Goal: Task Accomplishment & Management: Manage account settings

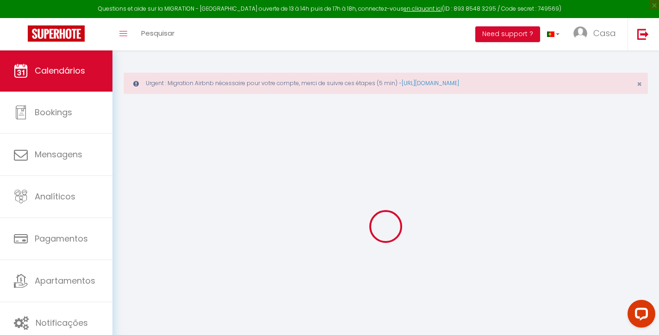
select select
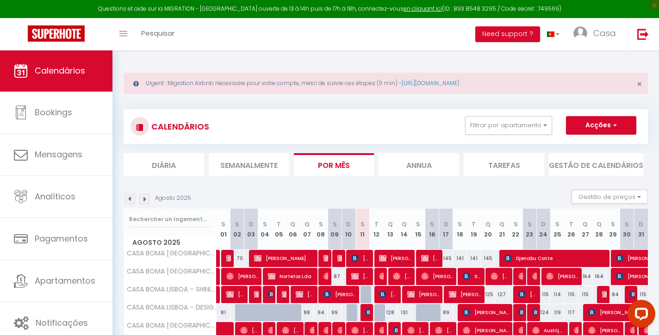
click at [365, 297] on div at bounding box center [367, 295] width 14 height 18
type input "87"
type input "[DATE]"
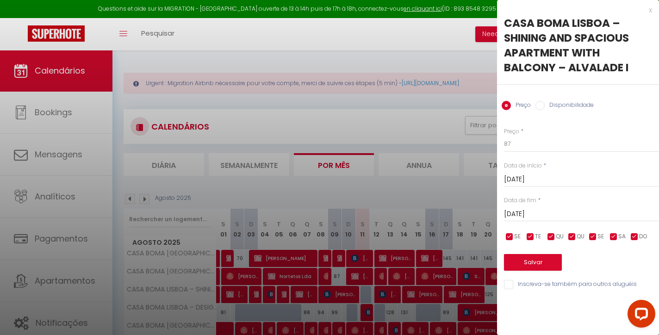
click at [566, 105] on label "Disponibilidade" at bounding box center [568, 106] width 49 height 10
click at [544, 105] on input "Disponibilidade" at bounding box center [539, 105] width 9 height 9
radio input "true"
radio input "false"
click at [544, 262] on button "Salvar" at bounding box center [533, 263] width 58 height 17
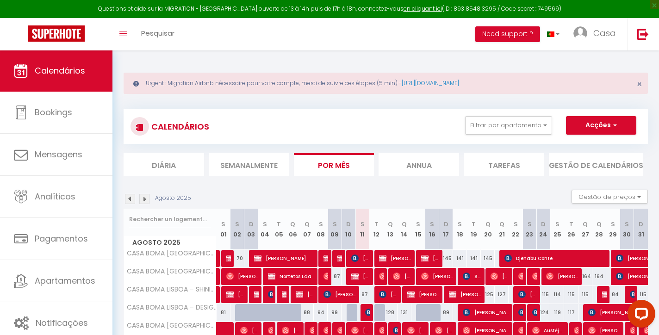
click at [367, 314] on img at bounding box center [368, 311] width 7 height 7
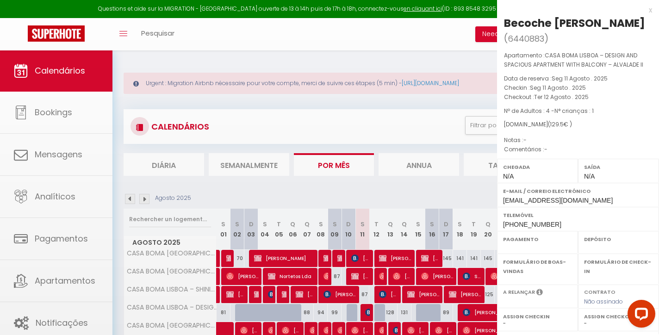
select select "OK"
select select "KO"
select select "0"
select select "1"
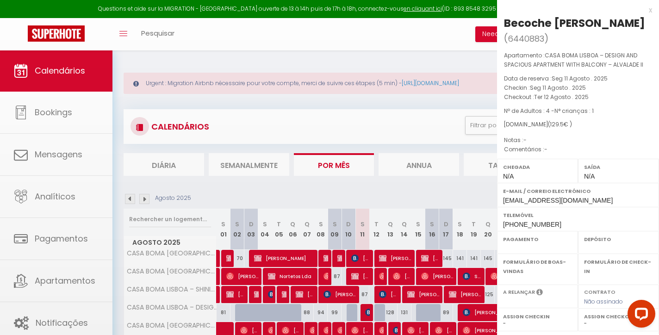
select select
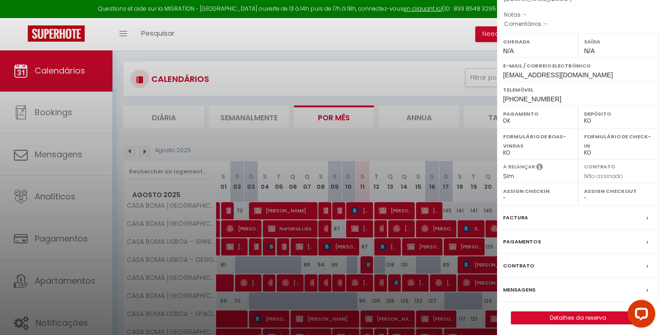
scroll to position [55, 0]
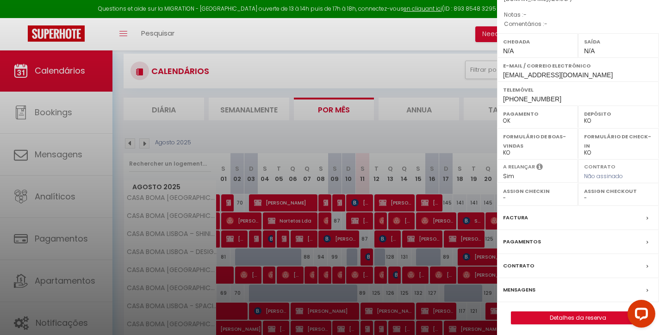
click at [528, 212] on div "Factura" at bounding box center [578, 218] width 162 height 24
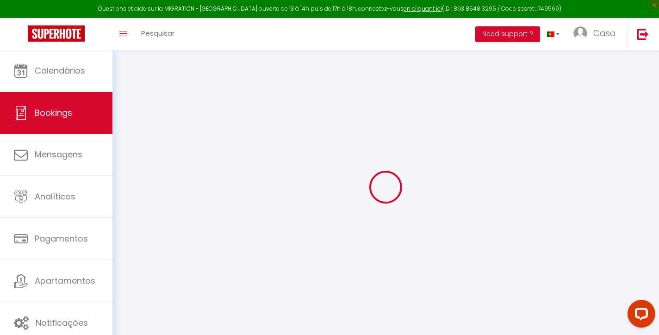
select select
checkbox input "false"
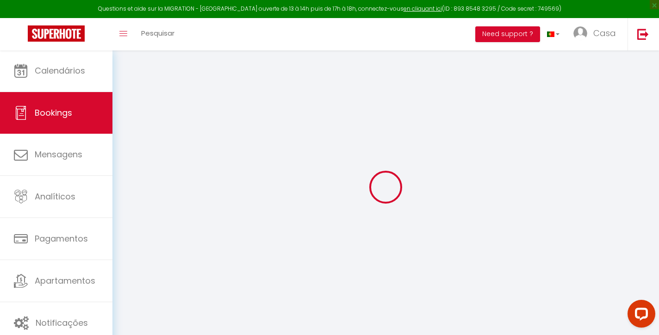
select select
checkbox input "false"
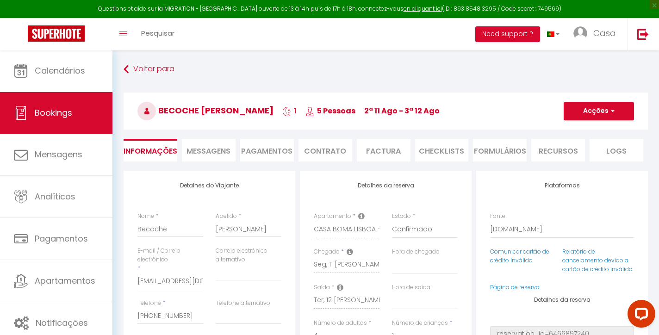
type input "37"
type input "16"
select select
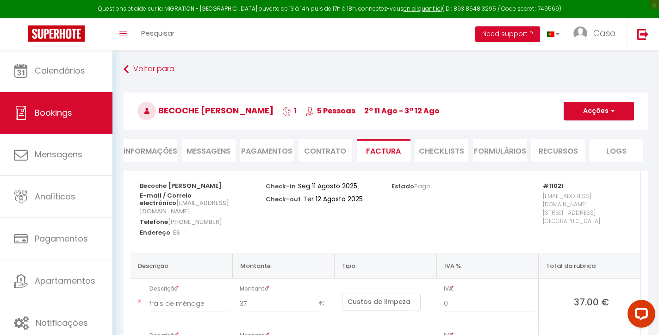
select select
click at [145, 149] on li "Informações" at bounding box center [150, 150] width 54 height 23
select select
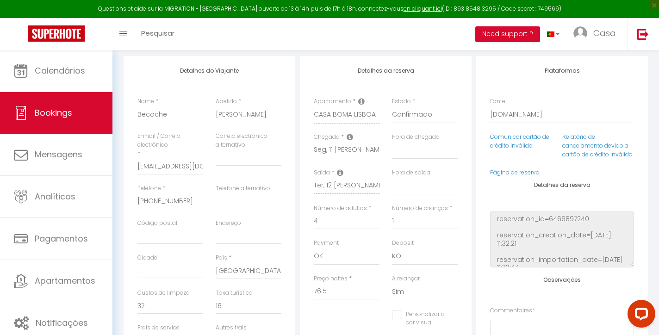
scroll to position [97, 0]
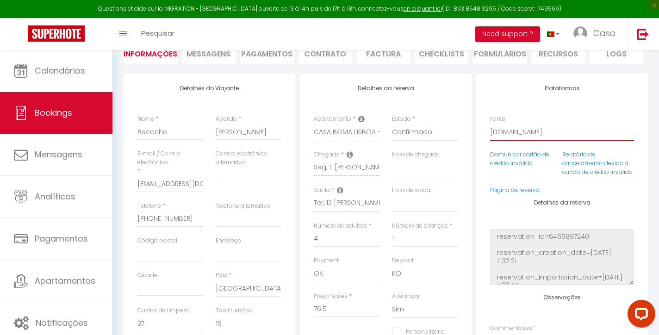
select select "54"
select select
checkbox input "false"
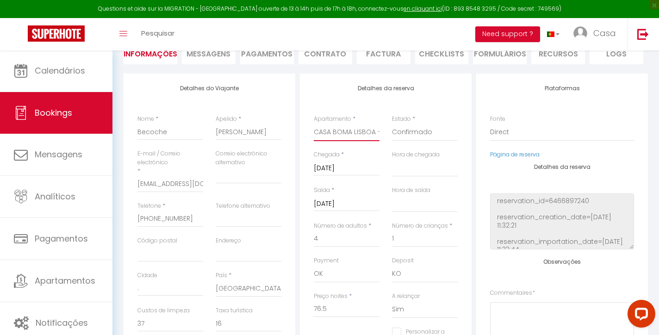
click at [359, 130] on select "CASA BOMA [GEOGRAPHIC_DATA] - MODERN & LUMINOUS APARTMENT WITH BALCONY - [PERSO…" at bounding box center [347, 132] width 66 height 18
select select "10609"
select select
checkbox input "false"
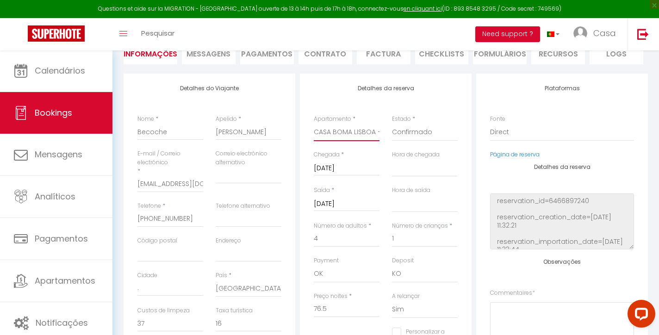
type input "8"
select select
type input "87"
checkbox input "false"
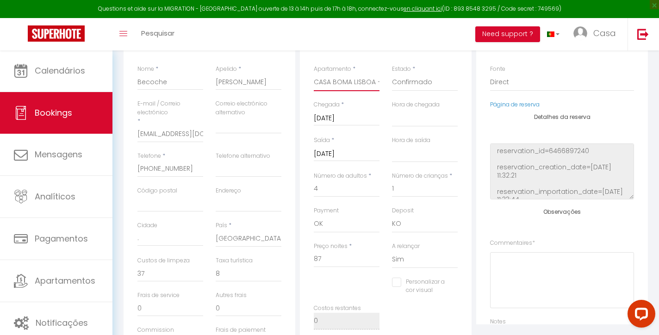
scroll to position [170, 0]
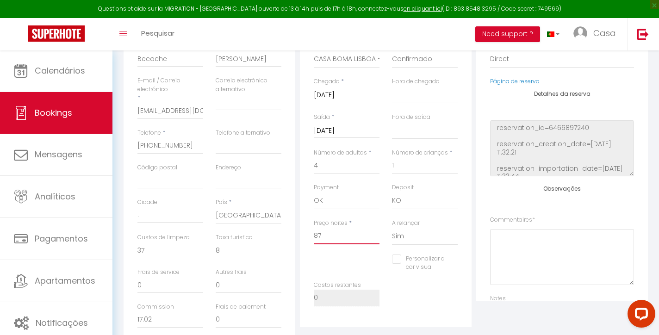
click at [354, 232] on input "87" at bounding box center [347, 236] width 66 height 17
type input "7"
select select
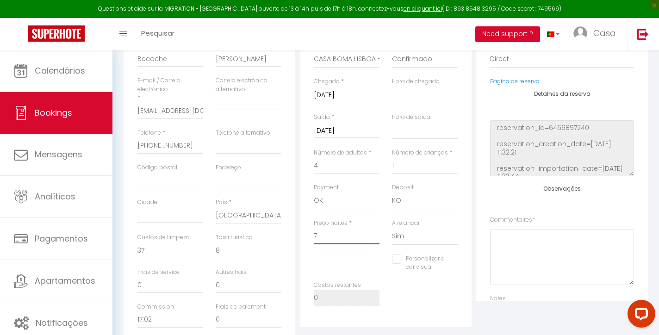
checkbox input "false"
type input "76"
select select
checkbox input "false"
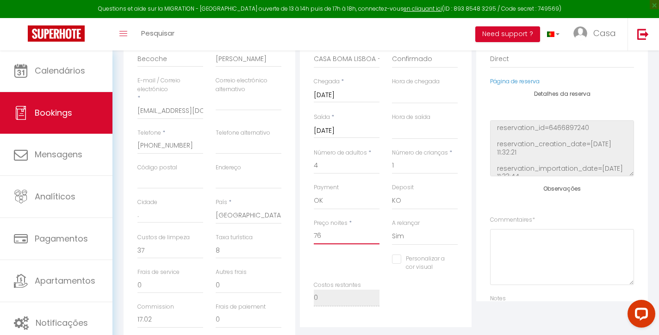
type input "76"
type input "0"
select select
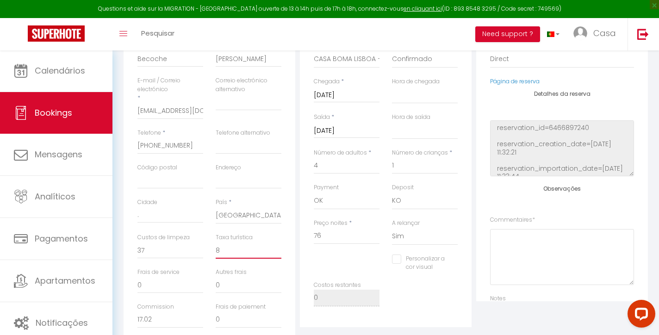
checkbox input "false"
click at [253, 248] on input "0" at bounding box center [249, 250] width 66 height 17
type input "1"
select select
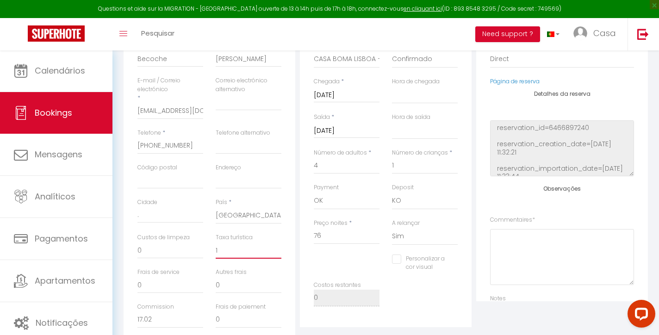
checkbox input "false"
type input "16"
select select
checkbox input "false"
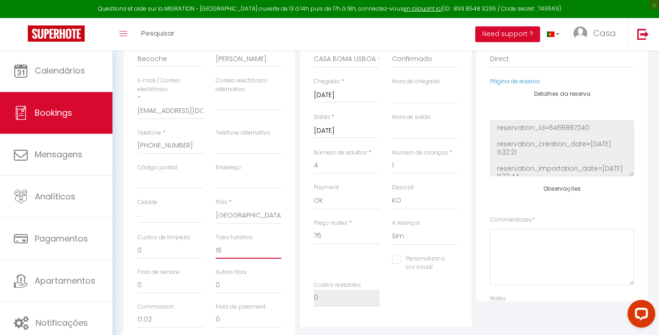
type input "16"
click at [165, 248] on input "0" at bounding box center [170, 250] width 66 height 17
type input "3"
select select
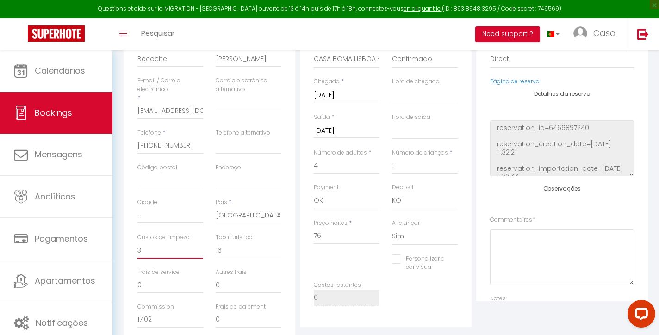
select select
checkbox input "false"
type input "37"
select select
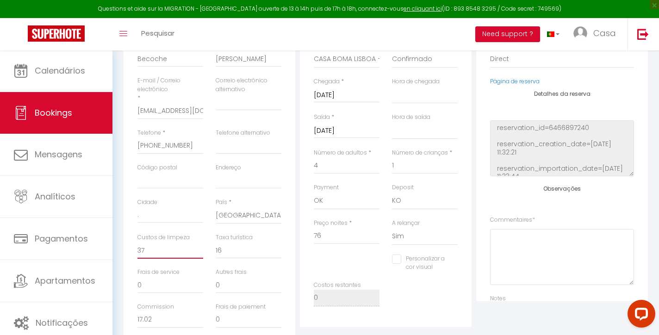
checkbox input "false"
type input "37"
click at [296, 181] on div "Detalhes do Viajante Nome * Becoche Apelido * [PERSON_NAME] E-mail / Correio el…" at bounding box center [209, 174] width 176 height 348
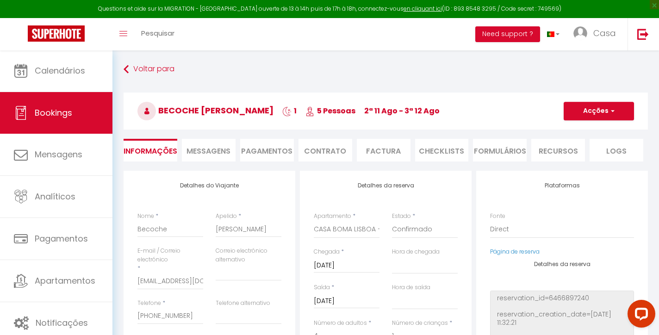
scroll to position [0, 0]
click at [596, 110] on button "Acções" at bounding box center [598, 111] width 70 height 18
click at [575, 129] on link "Salvar" at bounding box center [589, 131] width 73 height 12
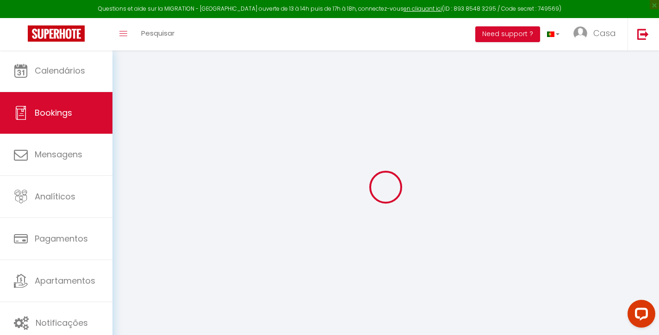
select select "not_cancelled"
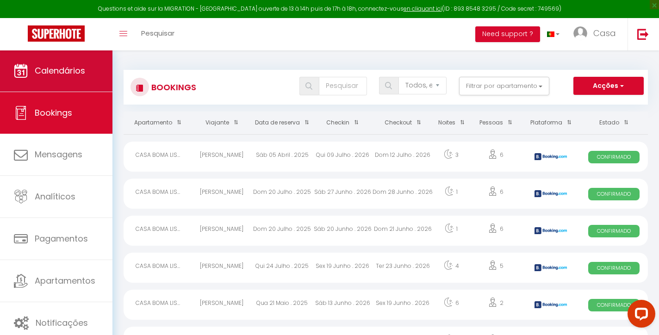
click at [97, 76] on link "Calendários" at bounding box center [56, 71] width 112 height 42
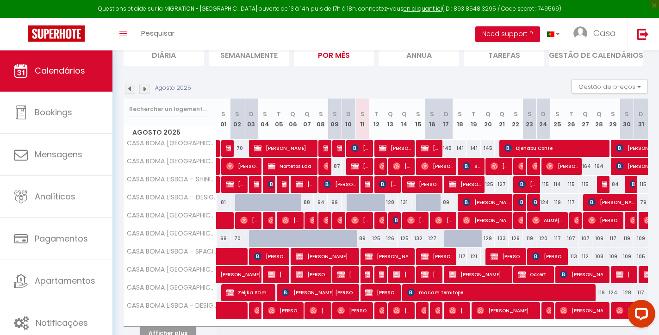
scroll to position [80, 0]
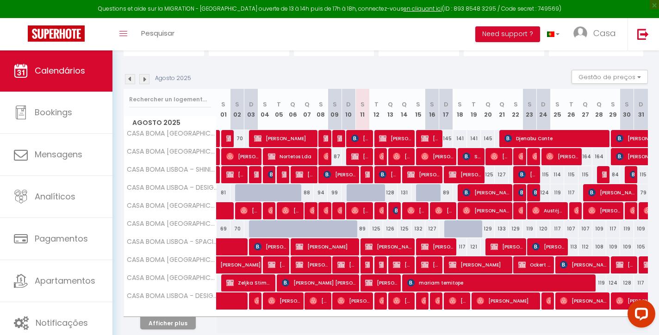
click at [363, 229] on div "89" at bounding box center [362, 228] width 14 height 17
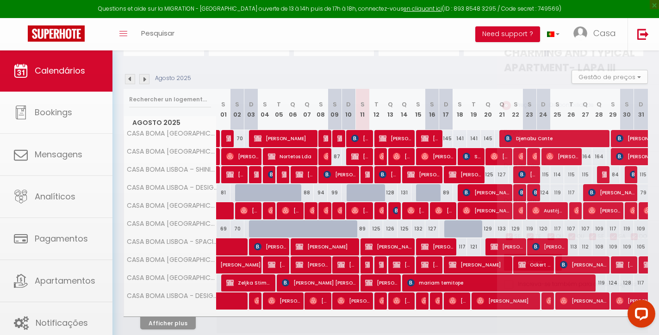
type input "89"
type input "[DATE]"
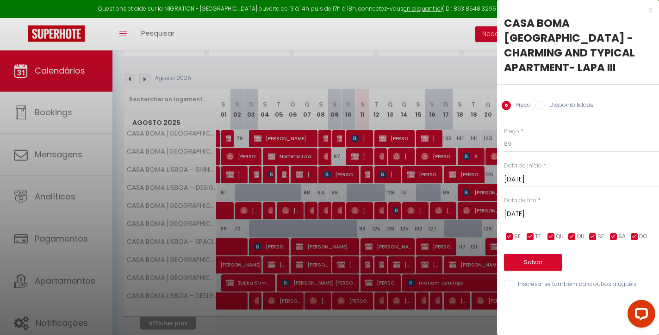
click at [570, 101] on label "Disponibilidade" at bounding box center [568, 106] width 49 height 10
click at [544, 101] on input "Disponibilidade" at bounding box center [539, 105] width 9 height 9
radio input "true"
radio input "false"
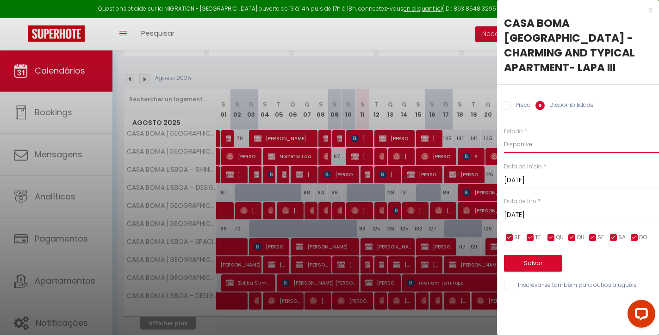
select select "0"
click at [530, 255] on button "Salvar" at bounding box center [533, 263] width 58 height 17
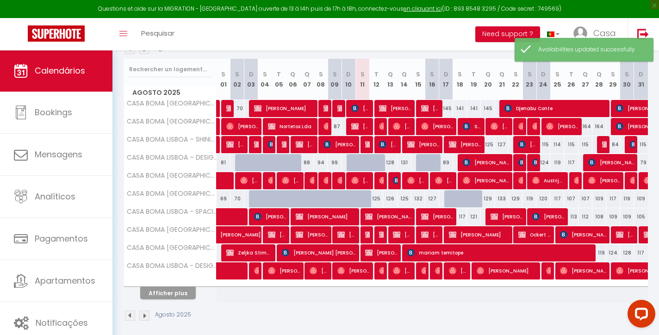
scroll to position [116, 0]
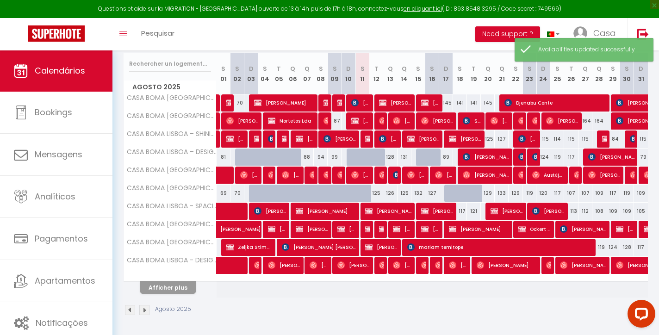
click at [187, 292] on button "Afficher plus" at bounding box center [167, 287] width 55 height 12
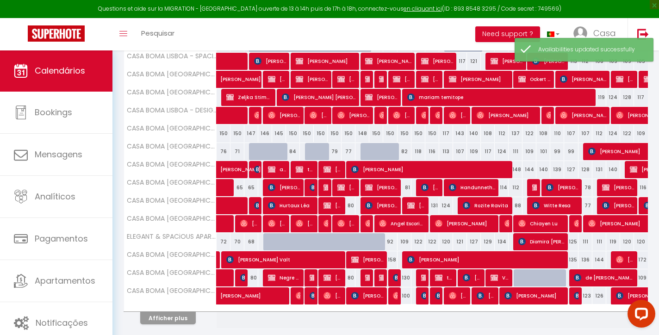
scroll to position [289, 0]
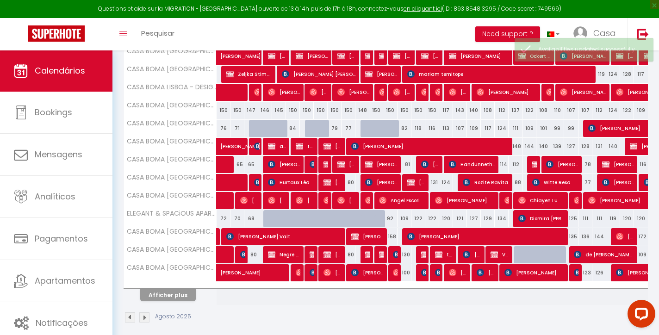
click at [182, 297] on button "Afficher plus" at bounding box center [167, 295] width 55 height 12
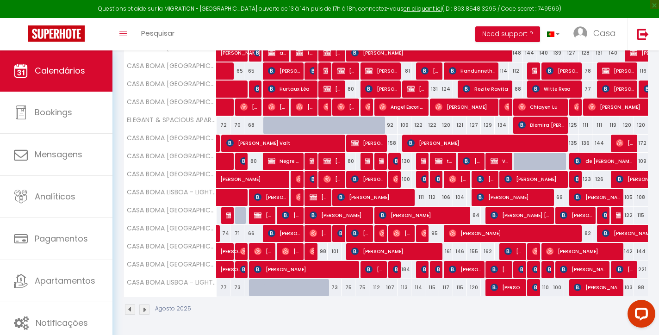
scroll to position [382, 0]
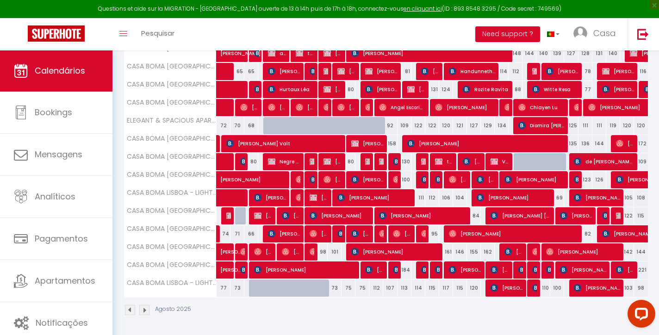
click at [361, 286] on div "75" at bounding box center [362, 287] width 14 height 17
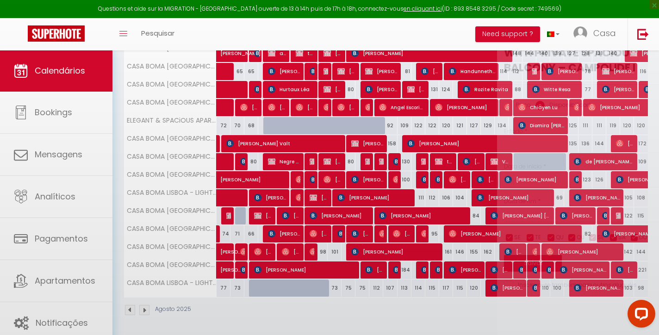
select select "1"
type input "[DATE]"
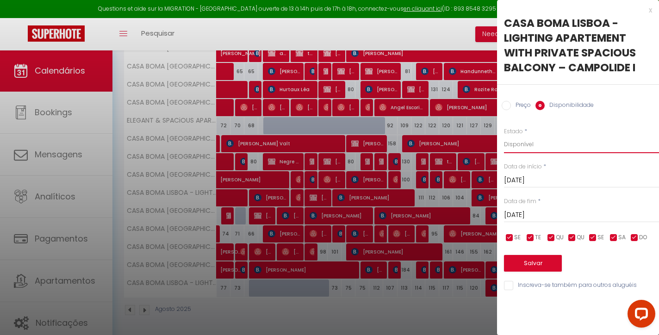
select select "0"
click at [527, 259] on button "Salvar" at bounding box center [533, 263] width 58 height 17
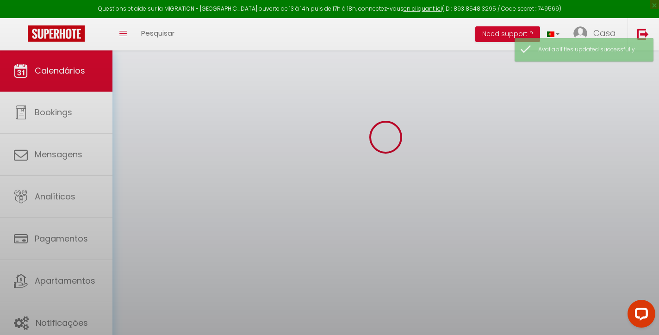
scroll to position [50, 0]
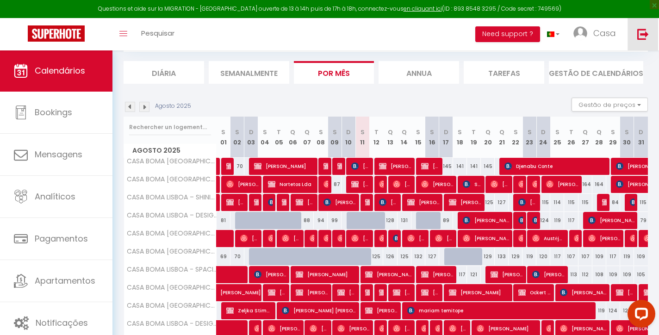
click at [628, 25] on link at bounding box center [642, 34] width 31 height 32
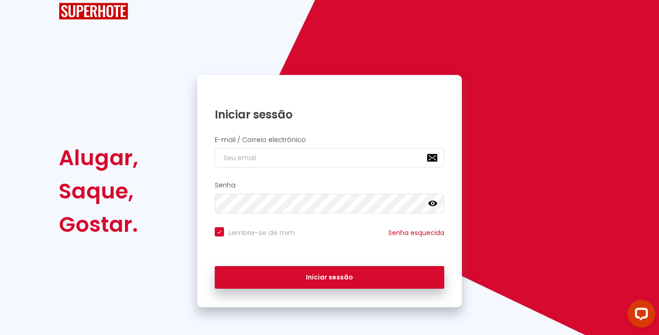
scroll to position [6, 0]
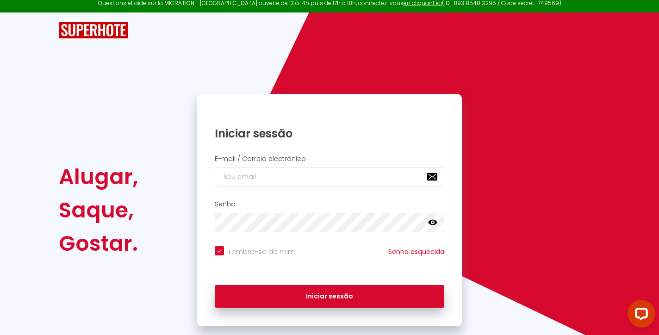
type input "k"
checkbox input "true"
type input "ka"
checkbox input "true"
type input "kas"
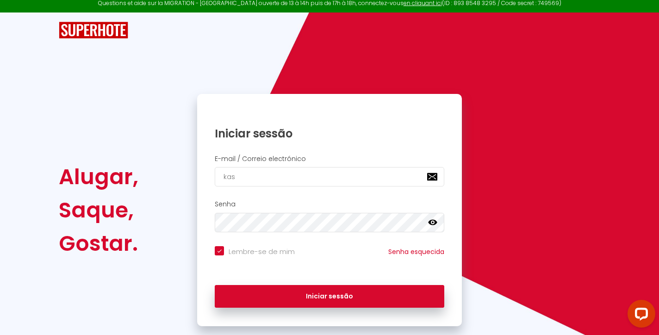
checkbox input "true"
type input "ka"
checkbox input "true"
type input "k"
checkbox input "true"
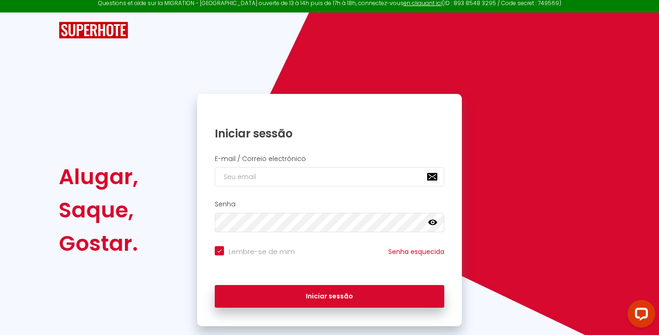
checkbox input "true"
type input "i"
checkbox input "true"
type input "in"
checkbox input "true"
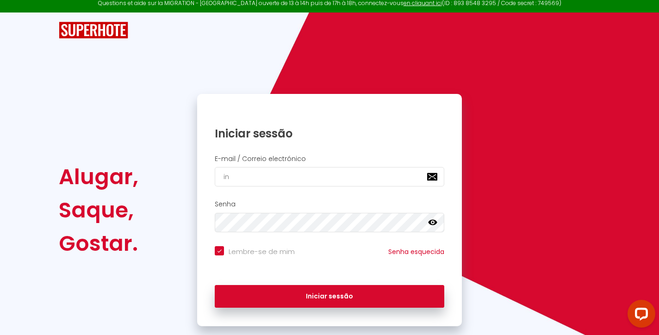
type input "inf"
checkbox input "true"
type input "info"
checkbox input "true"
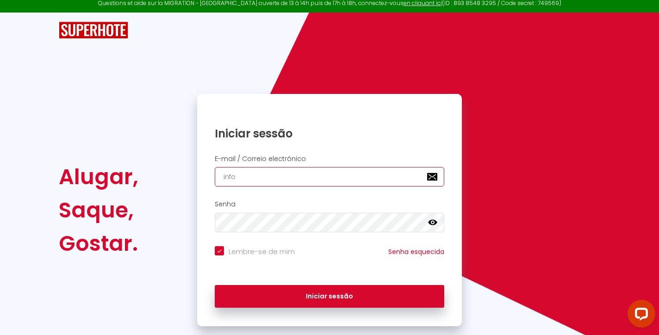
type input "[EMAIL_ADDRESS][DOMAIN_NAME]"
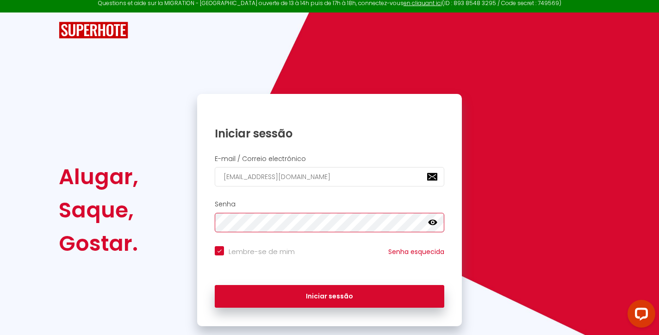
click at [329, 295] on button "Iniciar sessão" at bounding box center [329, 296] width 229 height 23
checkbox input "true"
